Goal: Communication & Community: Answer question/provide support

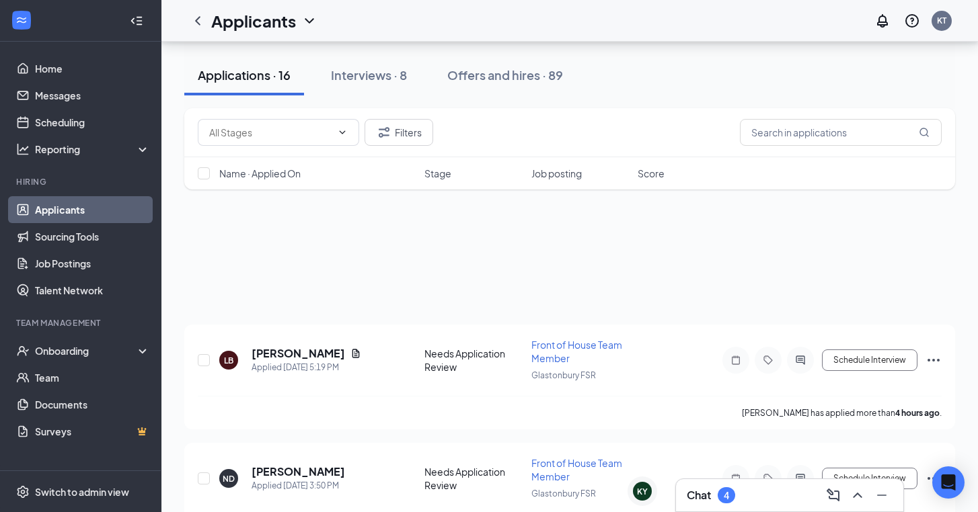
scroll to position [1144, 0]
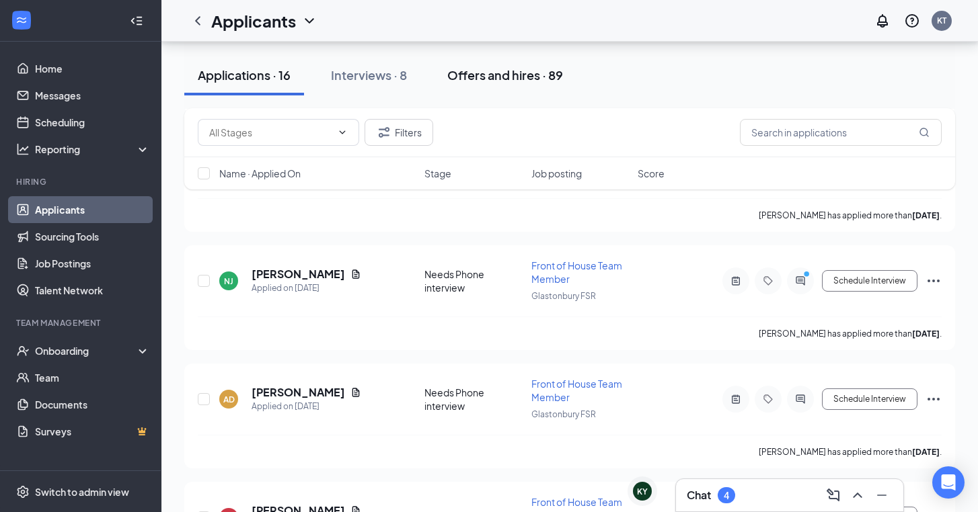
click at [519, 77] on div "Offers and hires · 89" at bounding box center [505, 75] width 116 height 17
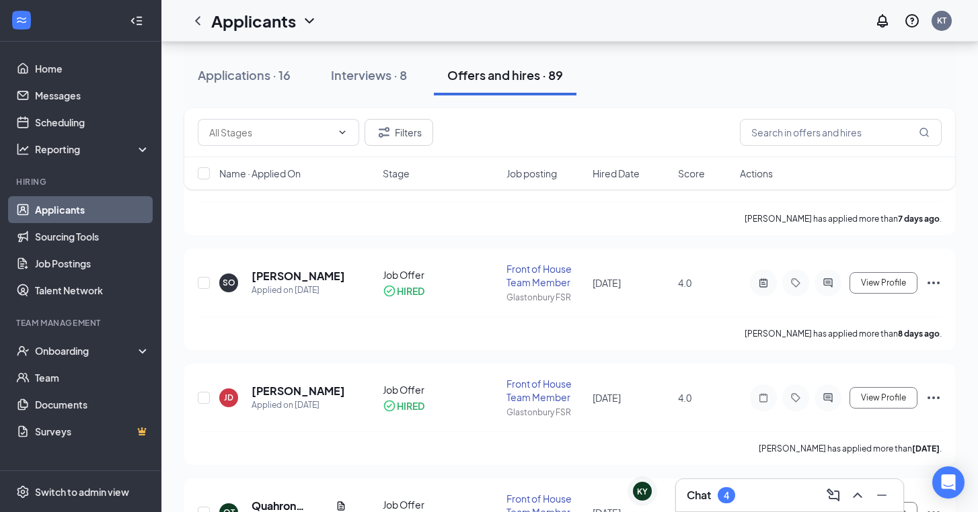
scroll to position [192, 0]
click at [785, 142] on input "text" at bounding box center [841, 132] width 202 height 27
type input "jazmarie"
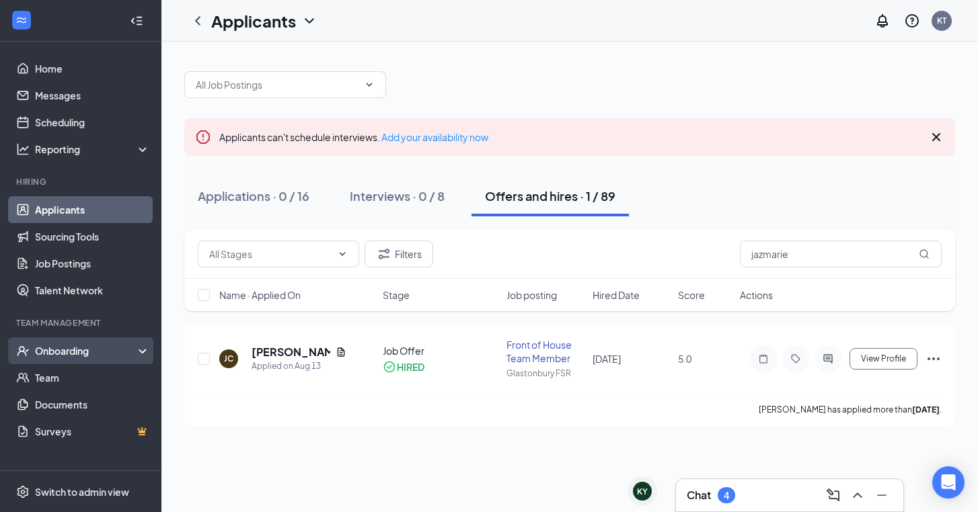
click at [75, 350] on div "Onboarding" at bounding box center [87, 350] width 104 height 13
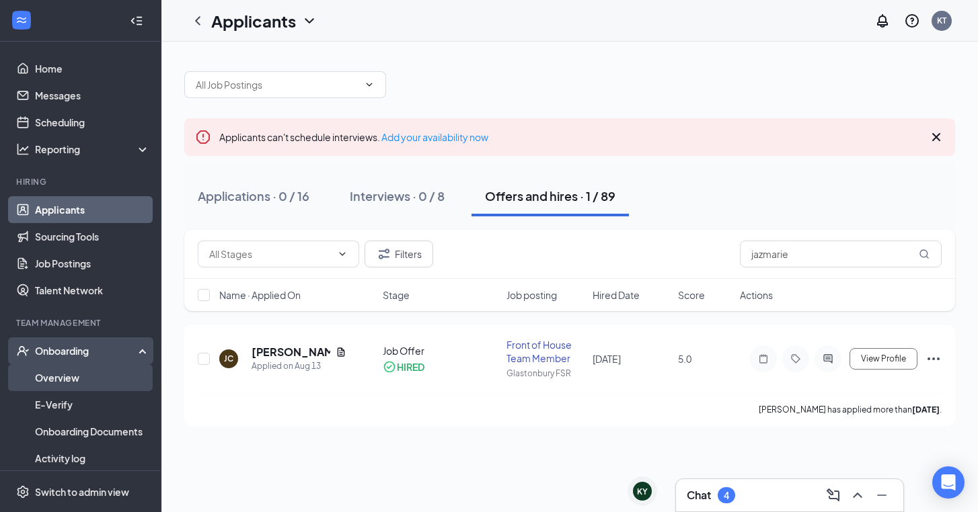
click at [89, 373] on link "Overview" at bounding box center [92, 377] width 115 height 27
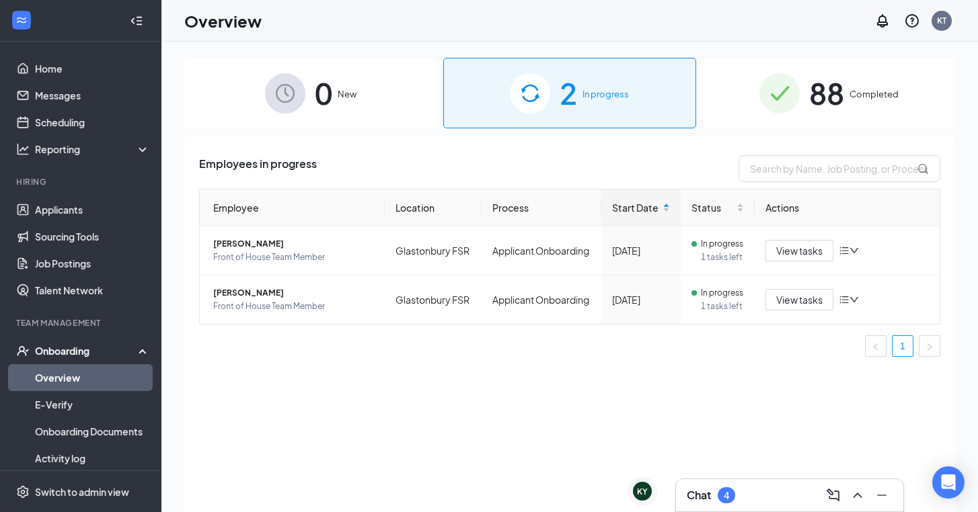
click at [796, 93] on img at bounding box center [779, 93] width 40 height 40
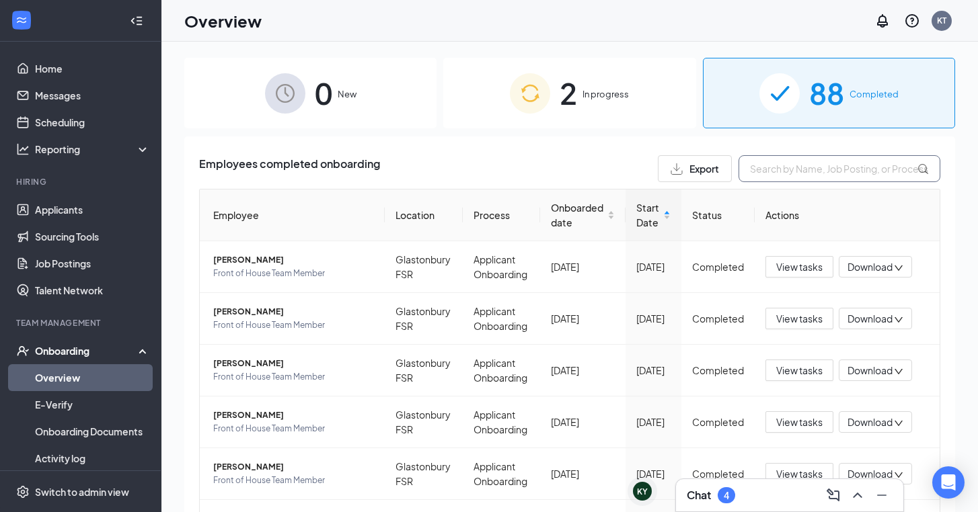
click at [830, 165] on input "text" at bounding box center [839, 168] width 202 height 27
type input "jazmarie"
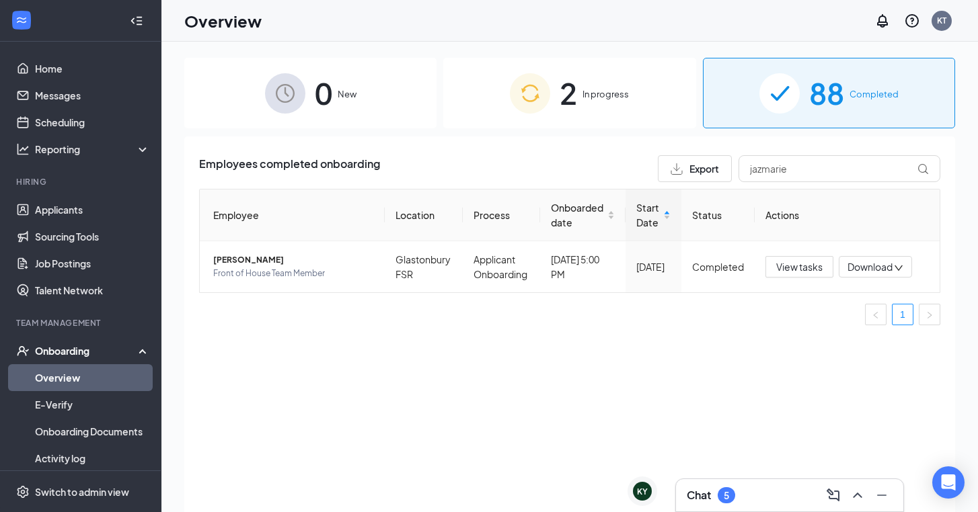
click at [738, 489] on div "Chat 5" at bounding box center [789, 496] width 206 height 22
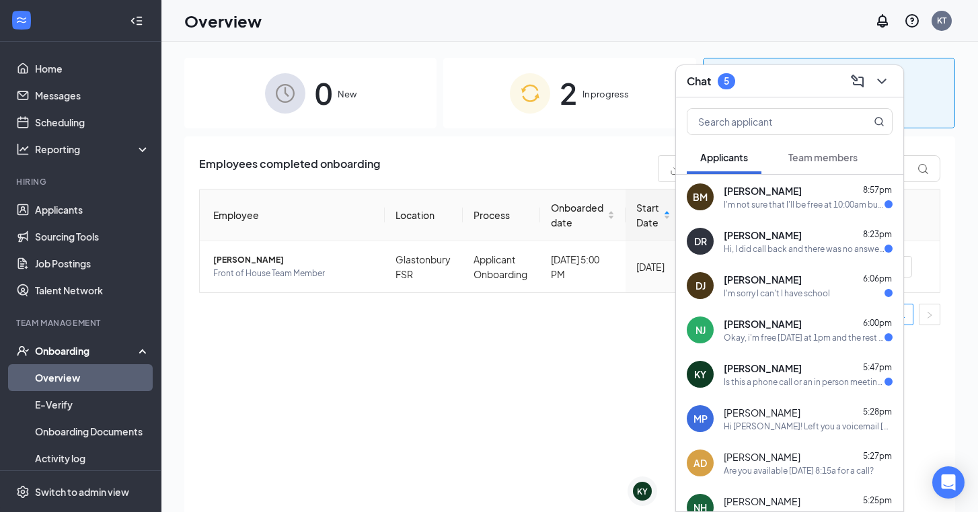
click at [813, 211] on div "BM [PERSON_NAME] 8:57pm I'm not sure that I'll be free at 10:00am but would 10:…" at bounding box center [789, 197] width 227 height 44
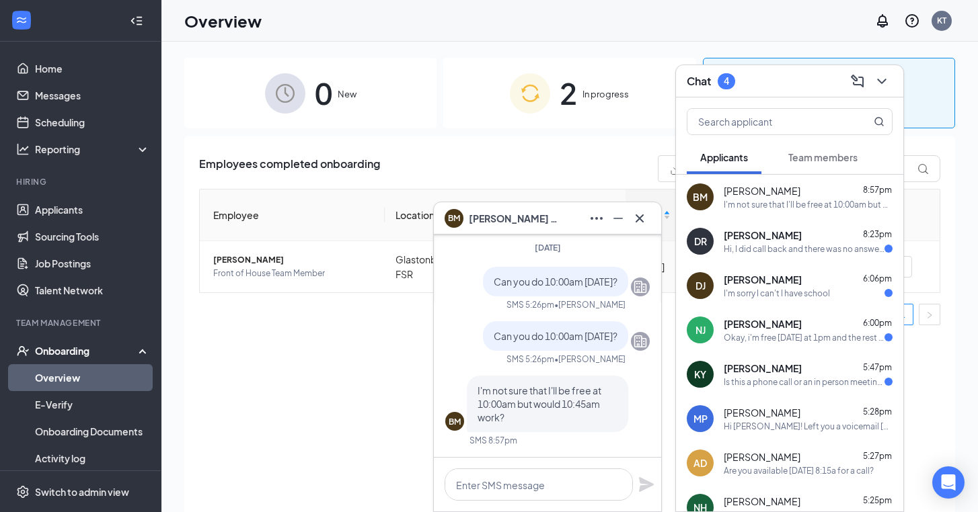
click at [646, 219] on icon "Cross" at bounding box center [639, 218] width 16 height 16
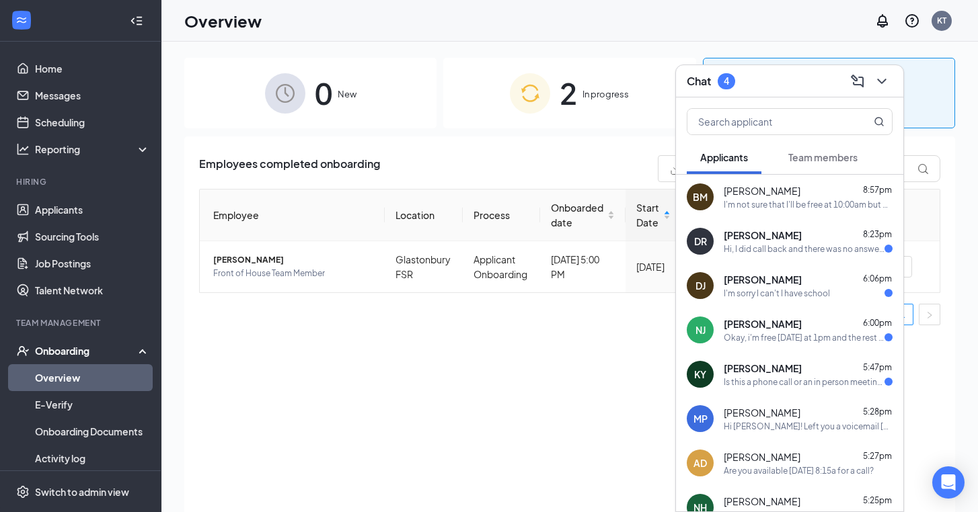
click at [814, 254] on div "Hi, I did call back and there was no answer. I am at work during that time [DAT…" at bounding box center [803, 248] width 161 height 11
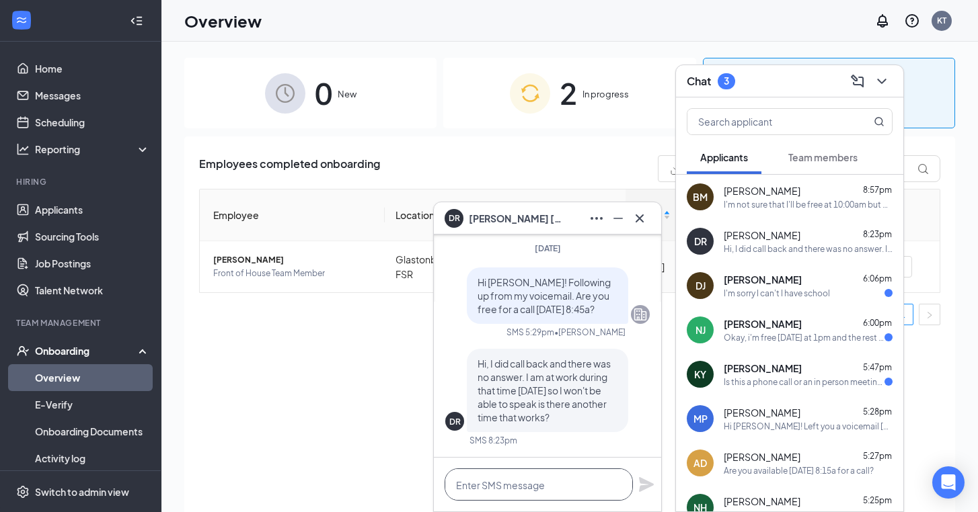
click at [533, 487] on textarea at bounding box center [538, 485] width 188 height 32
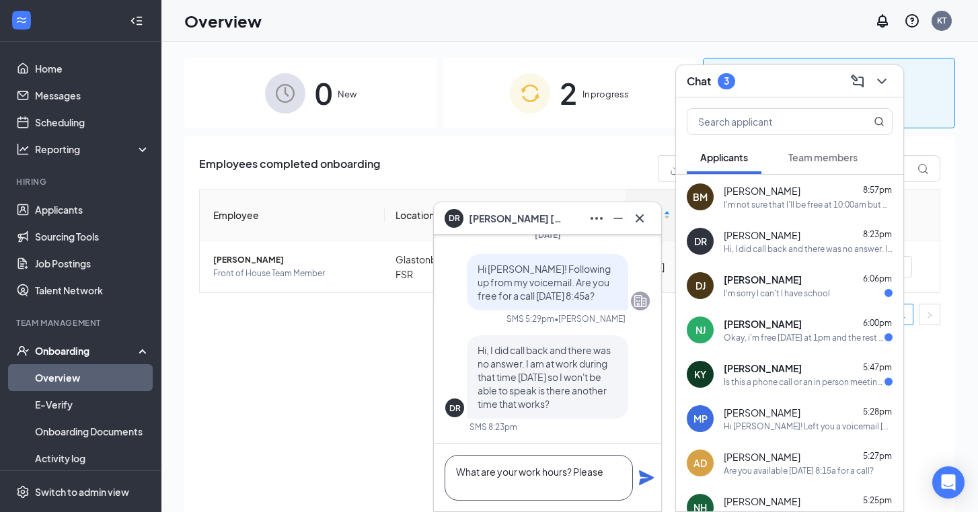
scroll to position [1, 0]
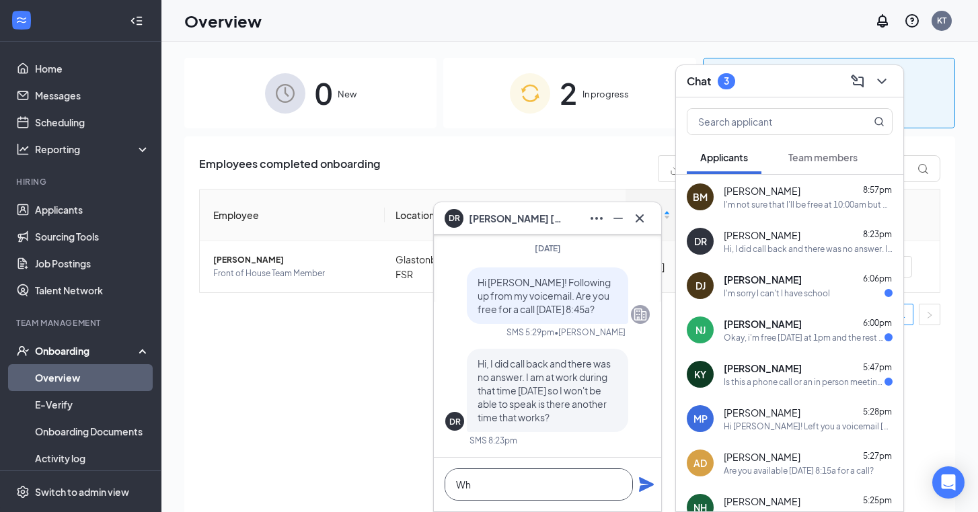
type textarea "W"
click at [643, 219] on icon "Cross" at bounding box center [639, 218] width 16 height 16
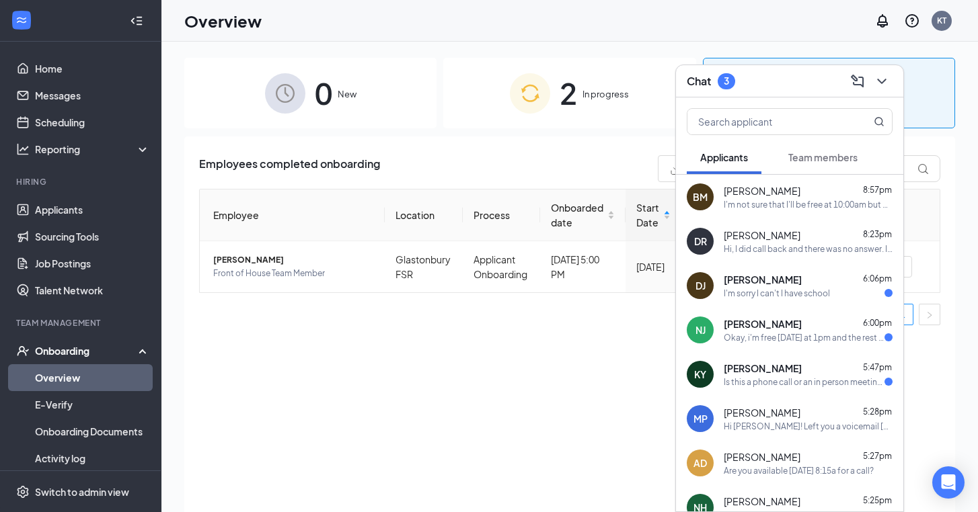
click at [811, 345] on div "NJ [PERSON_NAME] 6:00pm Okay, i'm free [DATE] at 1pm and the rest of the evening" at bounding box center [789, 330] width 227 height 44
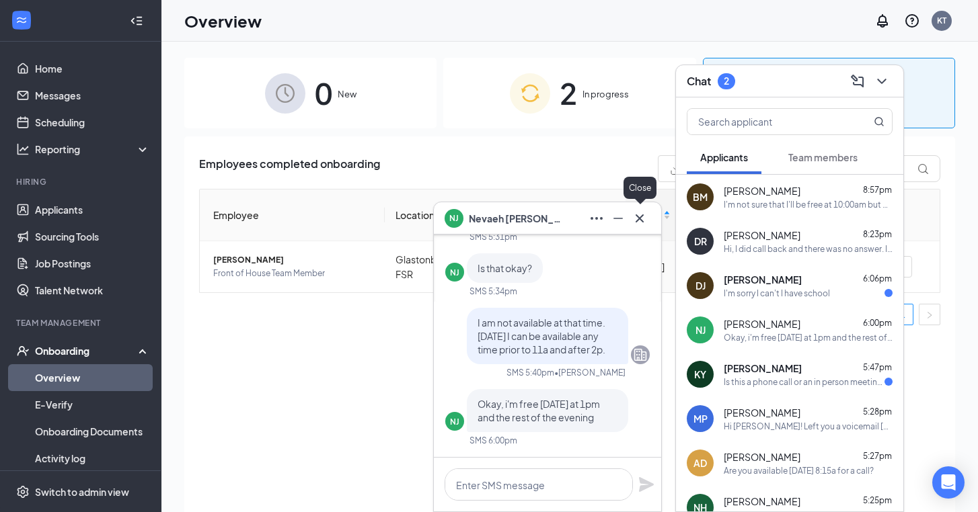
click at [641, 219] on icon "Cross" at bounding box center [639, 218] width 16 height 16
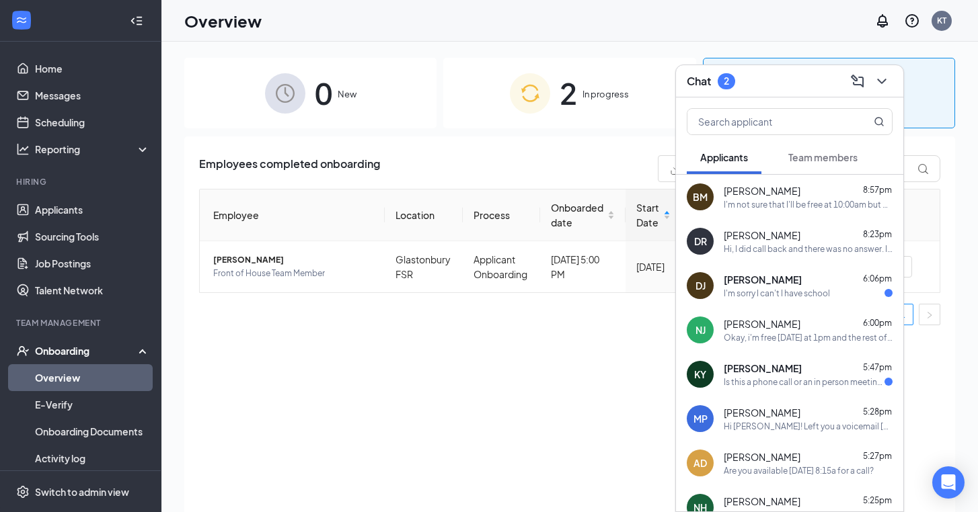
click at [795, 372] on div "[PERSON_NAME] 5:47pm" at bounding box center [807, 368] width 169 height 13
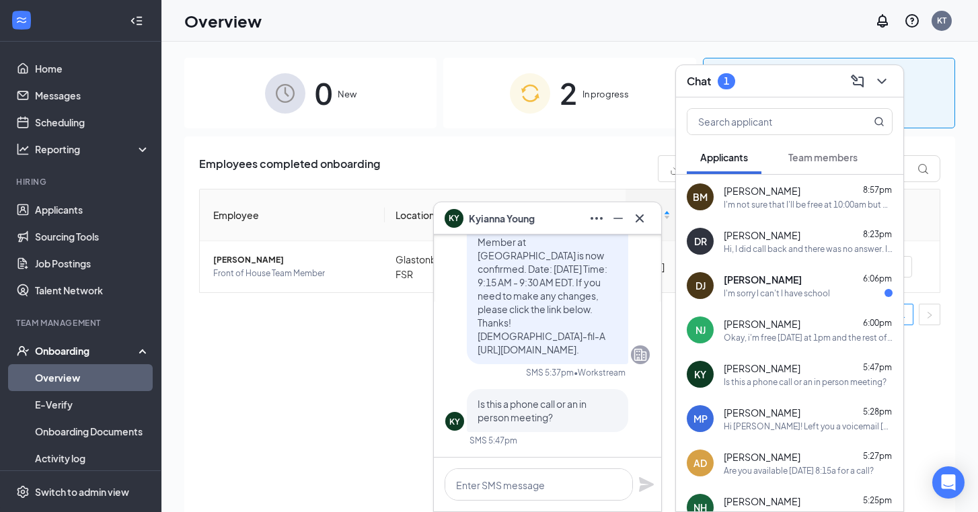
scroll to position [0, 0]
click at [576, 479] on textarea at bounding box center [538, 485] width 188 height 32
type textarea "Phone call"
click at [648, 483] on icon "Plane" at bounding box center [646, 484] width 15 height 15
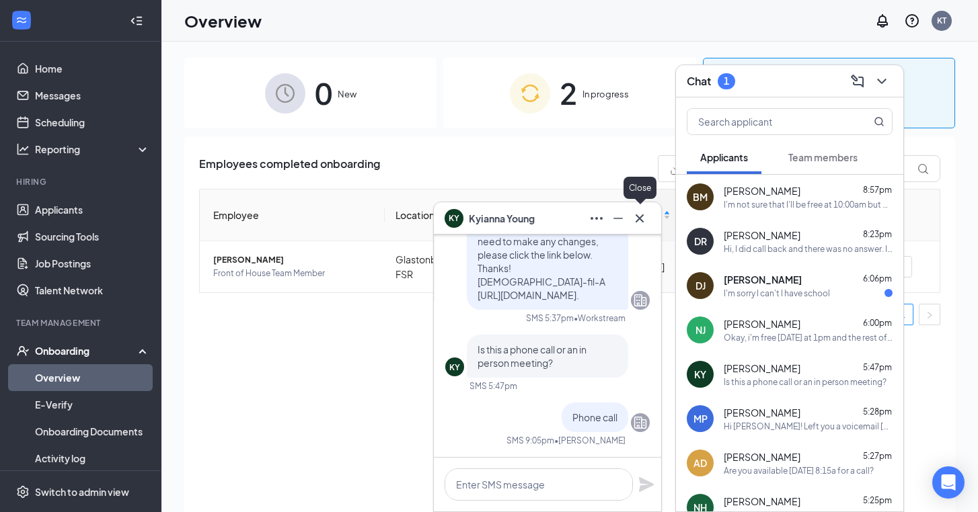
click at [640, 215] on icon "Cross" at bounding box center [639, 218] width 16 height 16
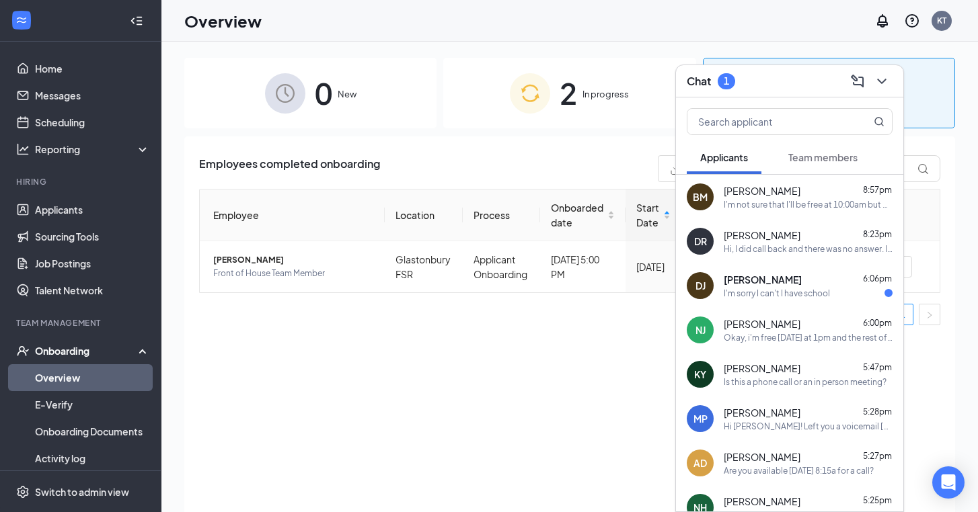
click at [784, 291] on div "I'm sorry I can't I have school" at bounding box center [776, 293] width 106 height 11
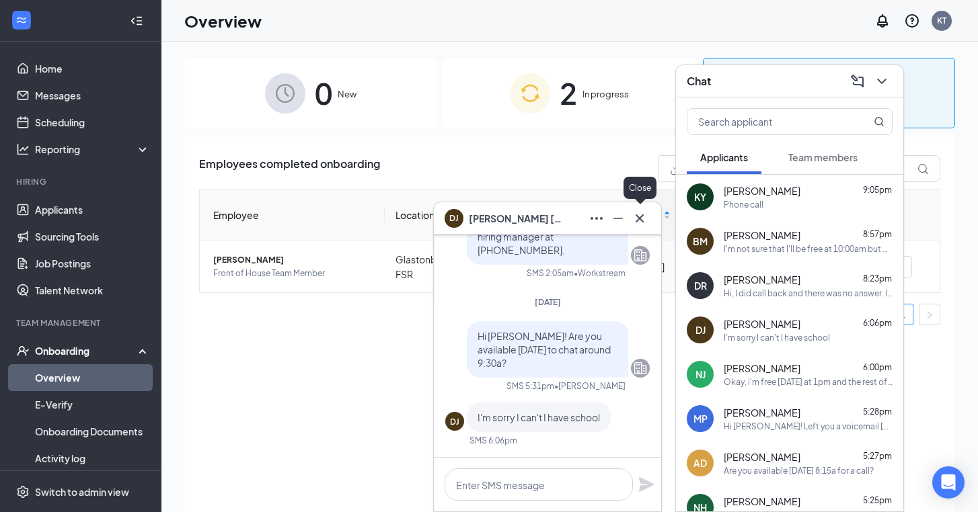
click at [641, 219] on icon "Cross" at bounding box center [639, 218] width 16 height 16
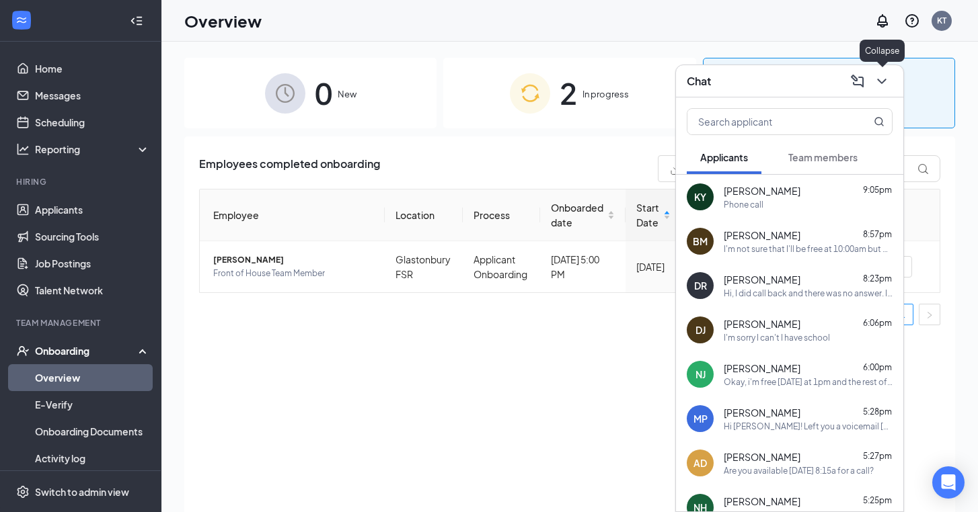
click at [885, 80] on icon "ChevronDown" at bounding box center [881, 81] width 9 height 5
